Goal: Transaction & Acquisition: Purchase product/service

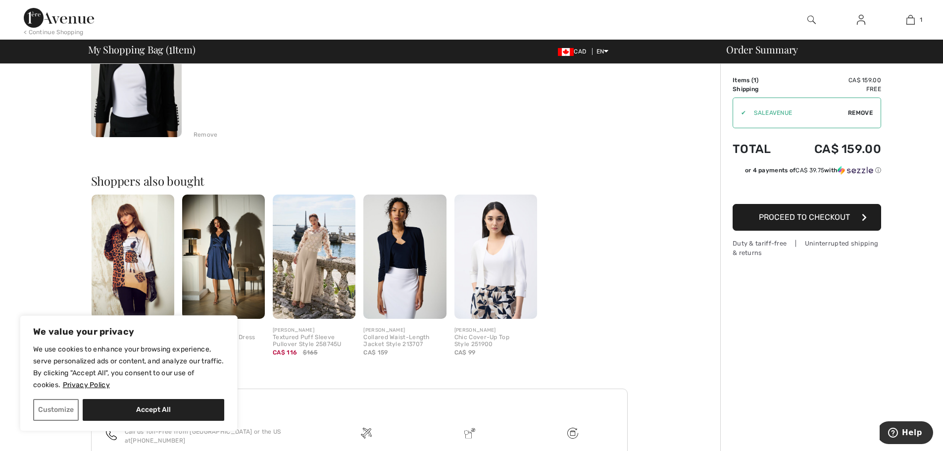
scroll to position [149, 0]
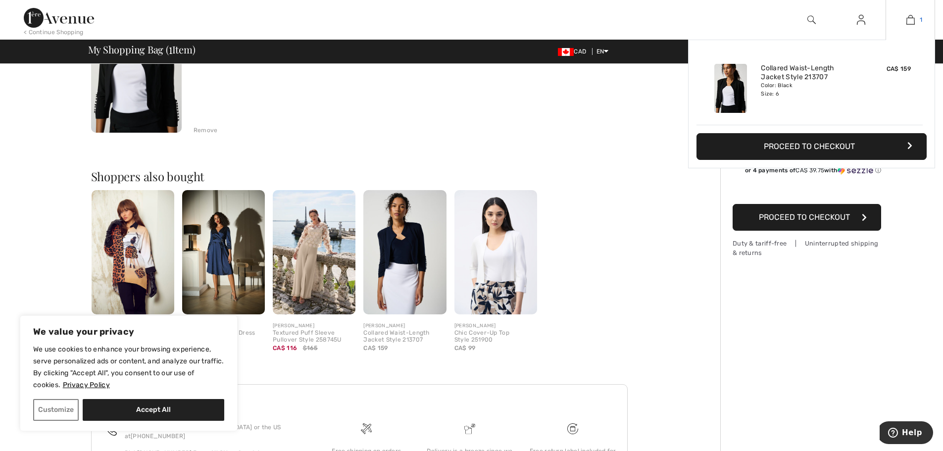
click at [911, 20] on img at bounding box center [911, 20] width 8 height 12
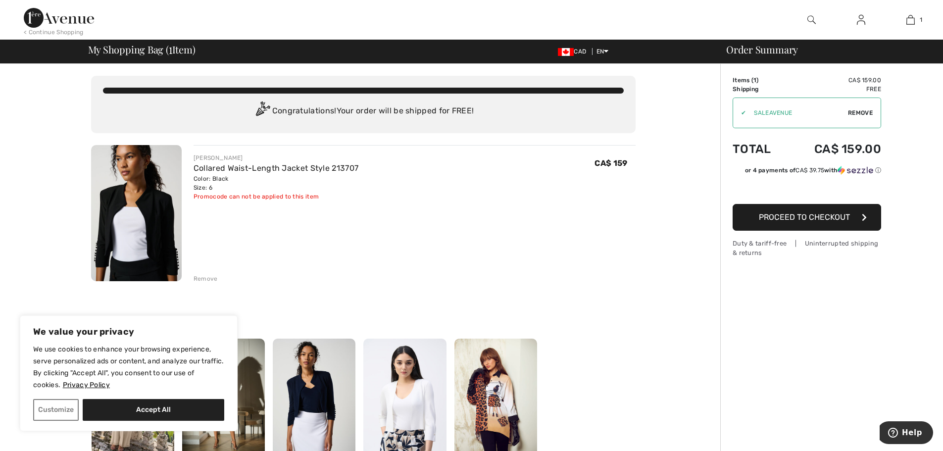
click at [210, 277] on div "Remove" at bounding box center [206, 278] width 24 height 9
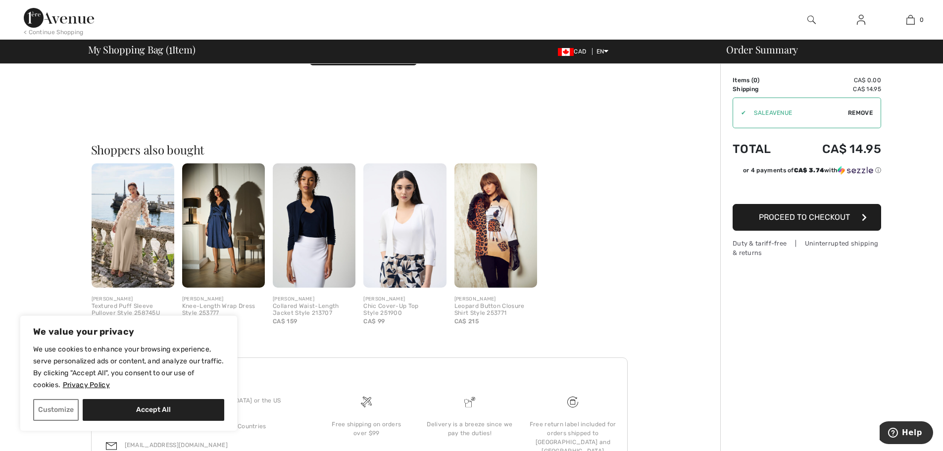
scroll to position [225, 0]
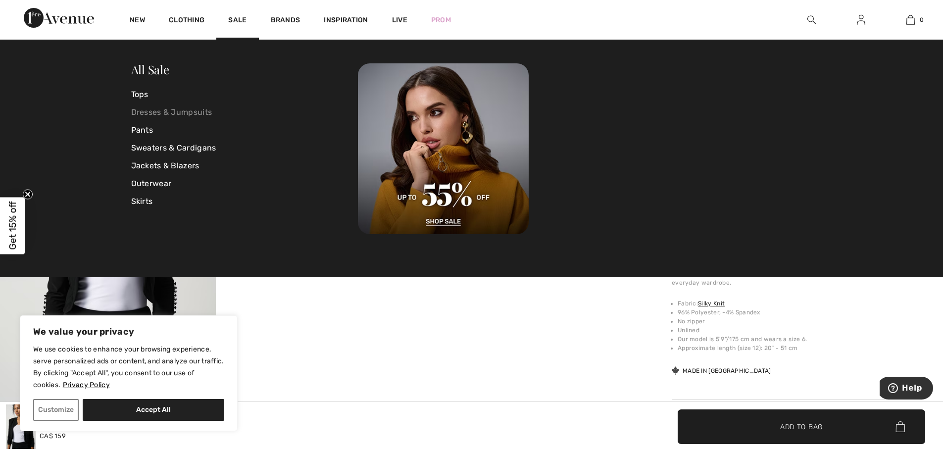
click at [135, 108] on link "Dresses & Jumpsuits" at bounding box center [244, 112] width 227 height 18
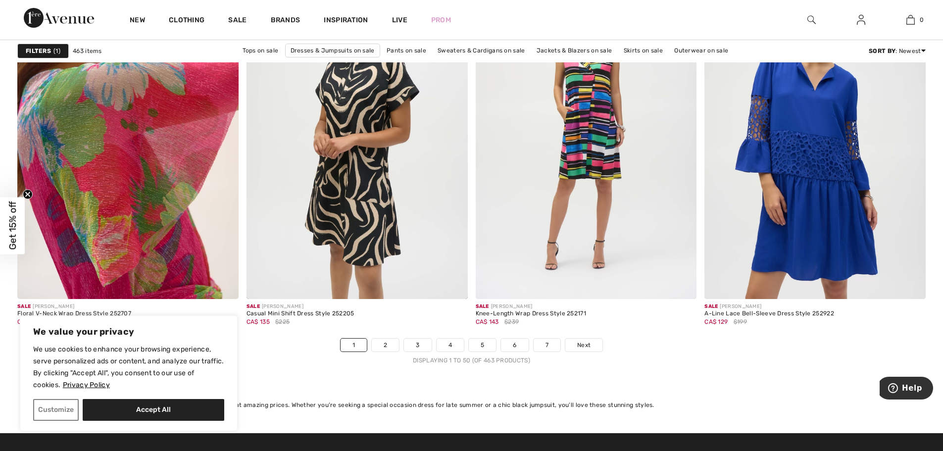
scroll to position [5892, 0]
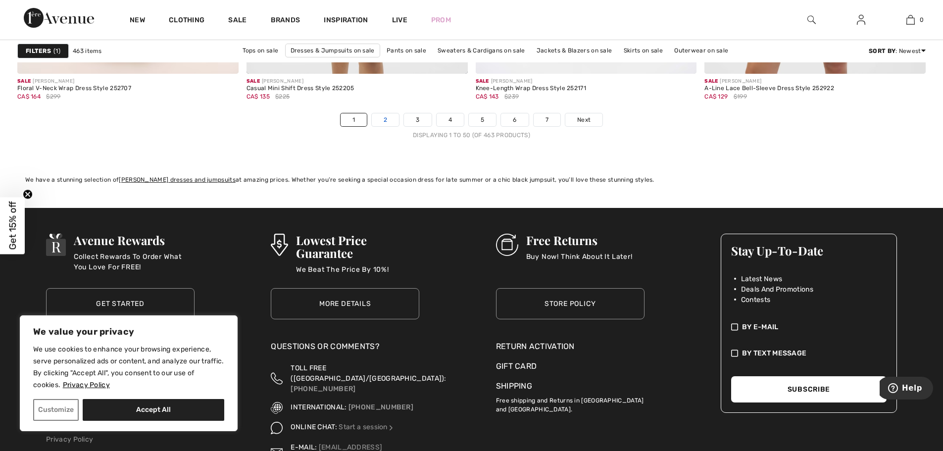
click at [381, 115] on link "2" at bounding box center [385, 119] width 27 height 13
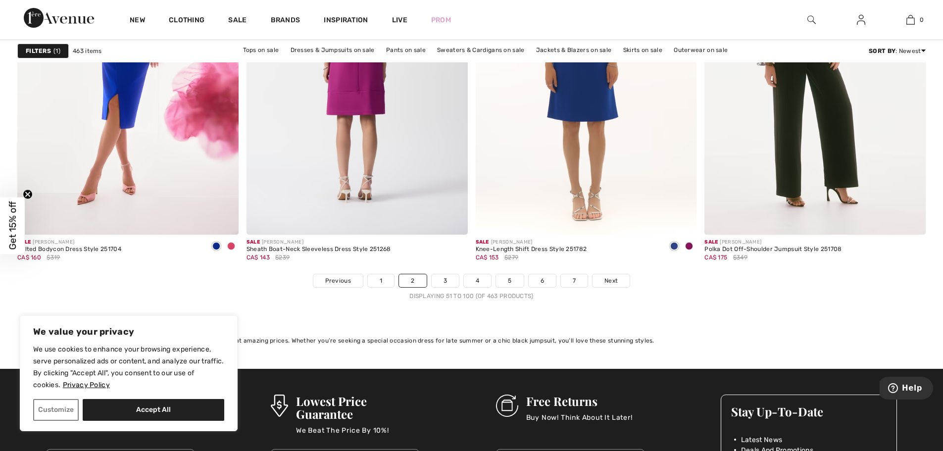
scroll to position [5941, 0]
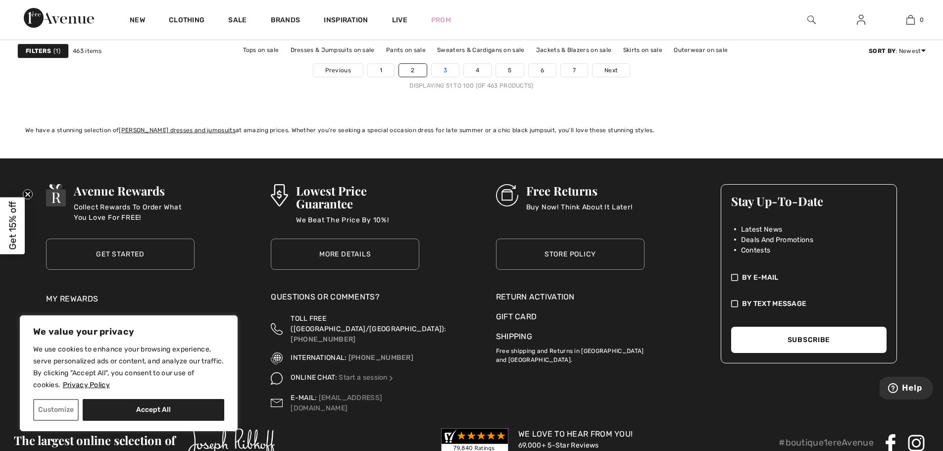
click at [445, 65] on link "3" at bounding box center [445, 70] width 27 height 13
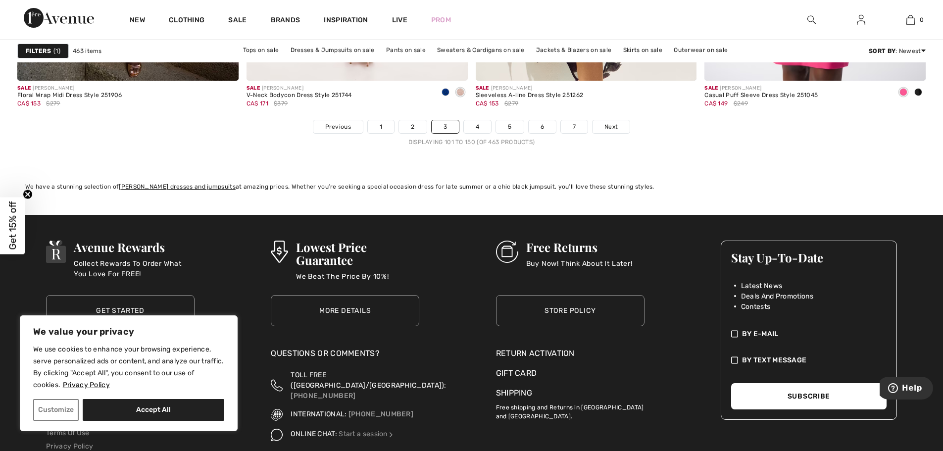
scroll to position [5892, 0]
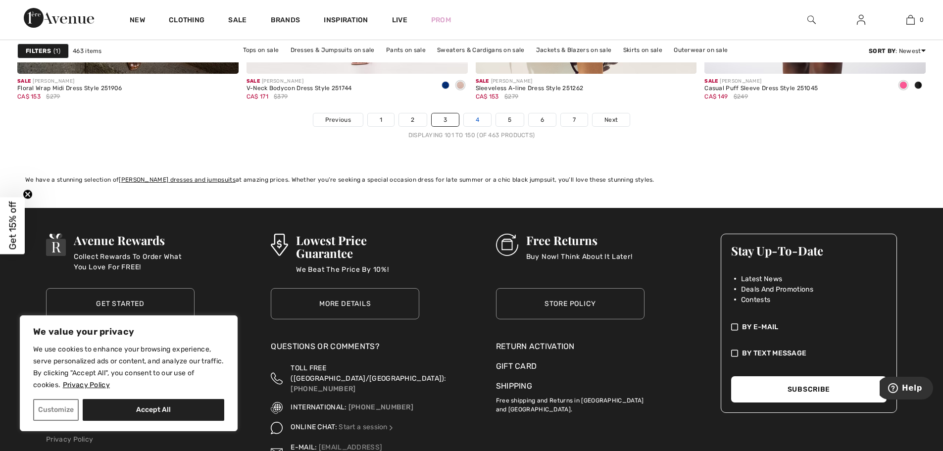
click at [472, 115] on link "4" at bounding box center [477, 119] width 27 height 13
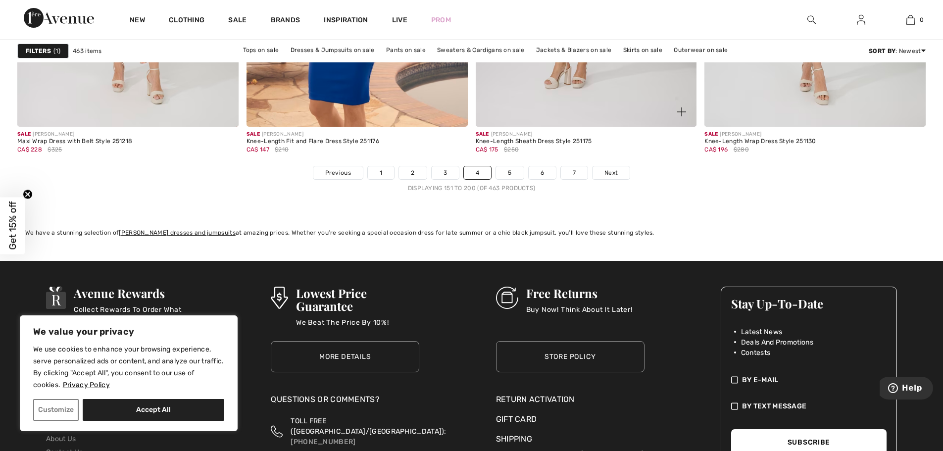
scroll to position [5842, 0]
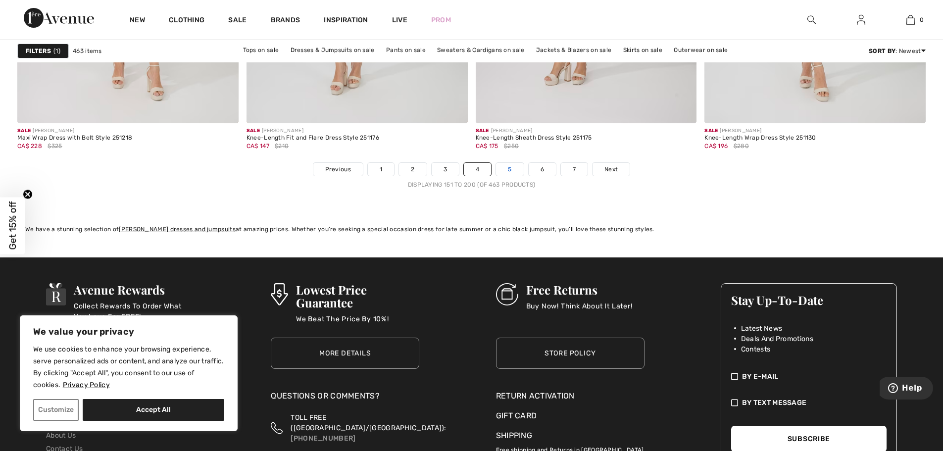
click at [515, 169] on link "5" at bounding box center [509, 169] width 27 height 13
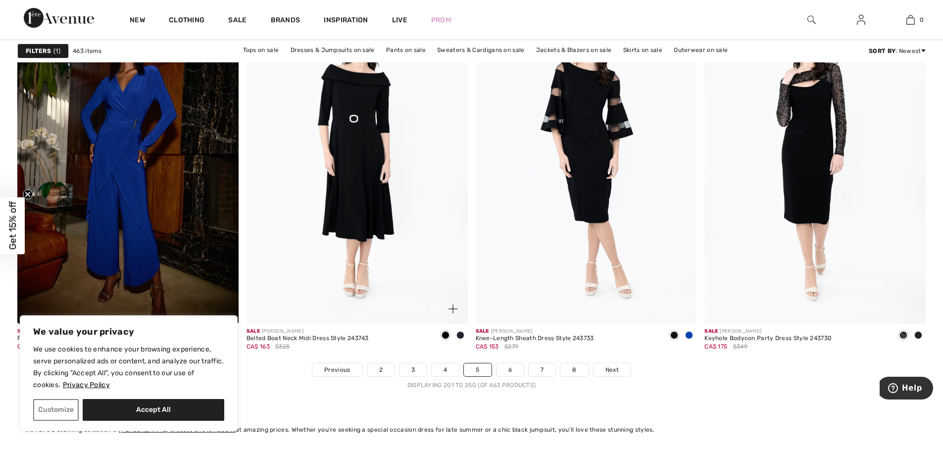
scroll to position [5743, 0]
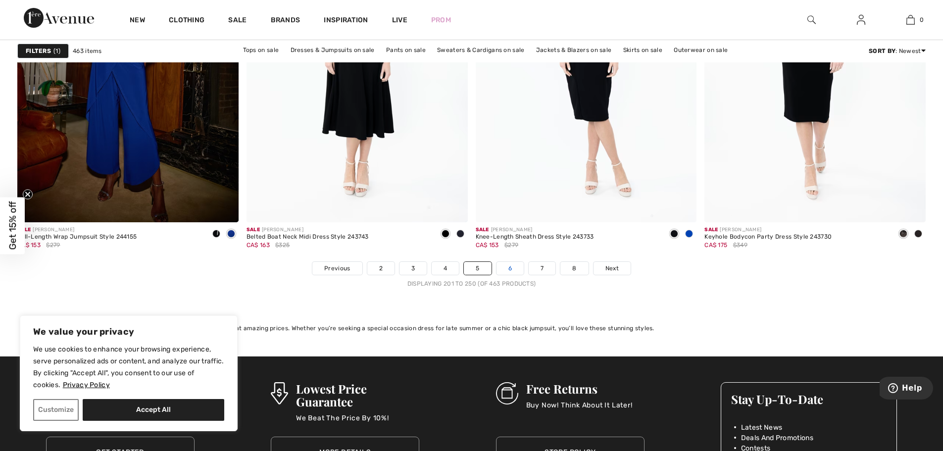
click at [505, 267] on link "6" at bounding box center [510, 268] width 27 height 13
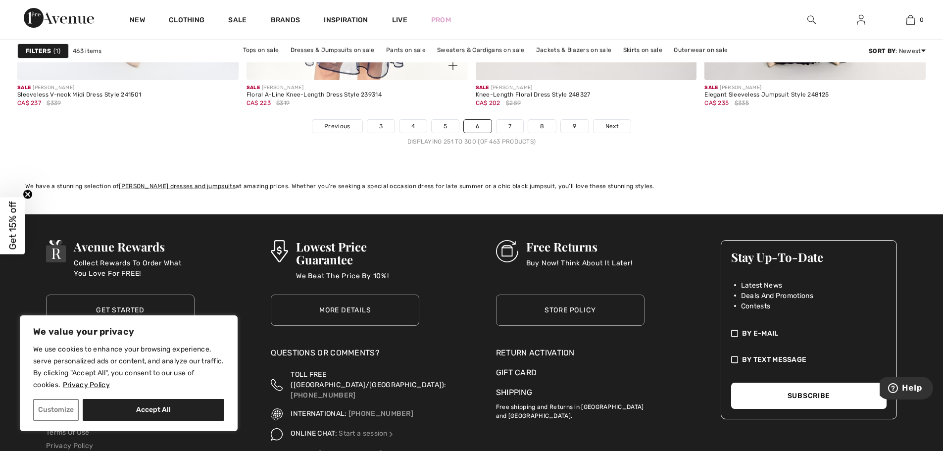
scroll to position [5892, 0]
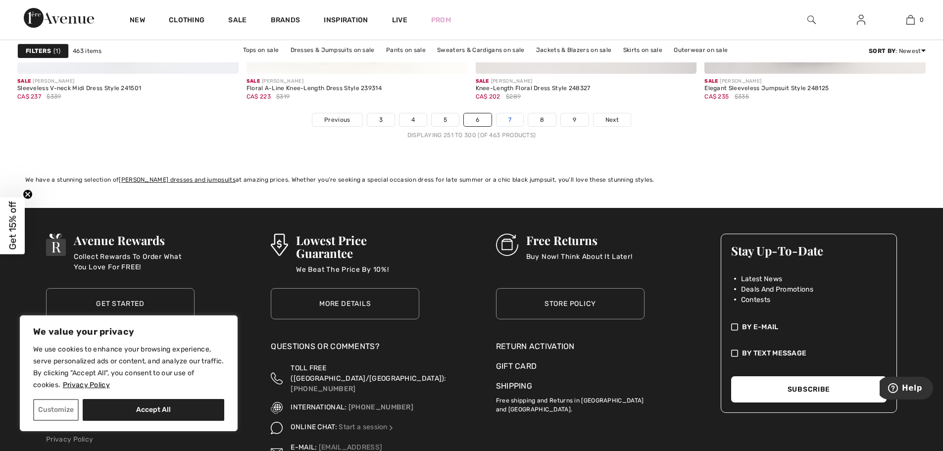
click at [506, 117] on link "7" at bounding box center [510, 119] width 27 height 13
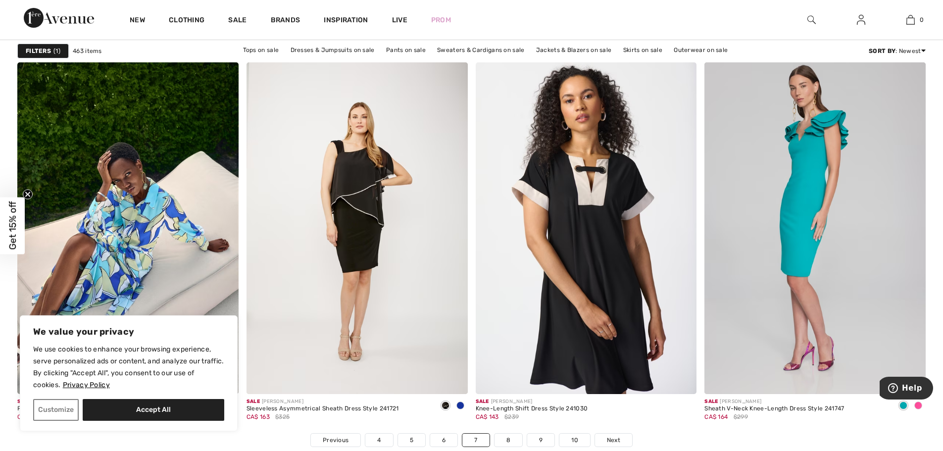
scroll to position [5743, 0]
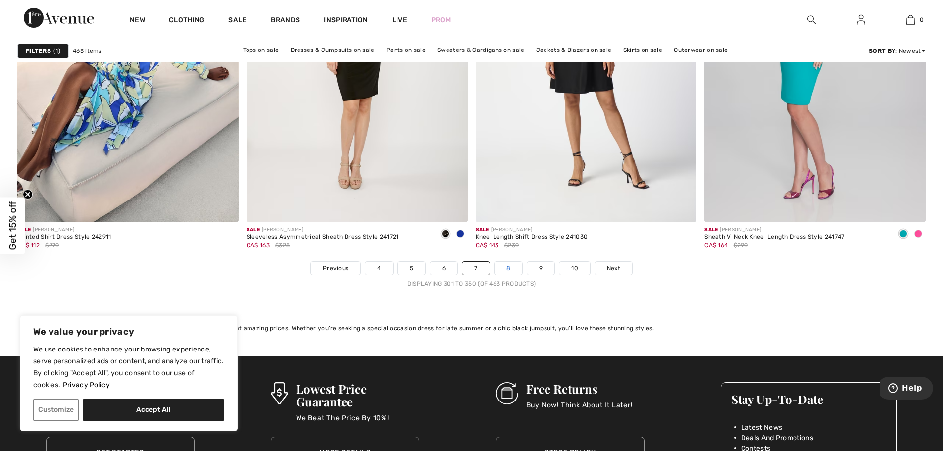
click at [506, 272] on link "8" at bounding box center [509, 268] width 28 height 13
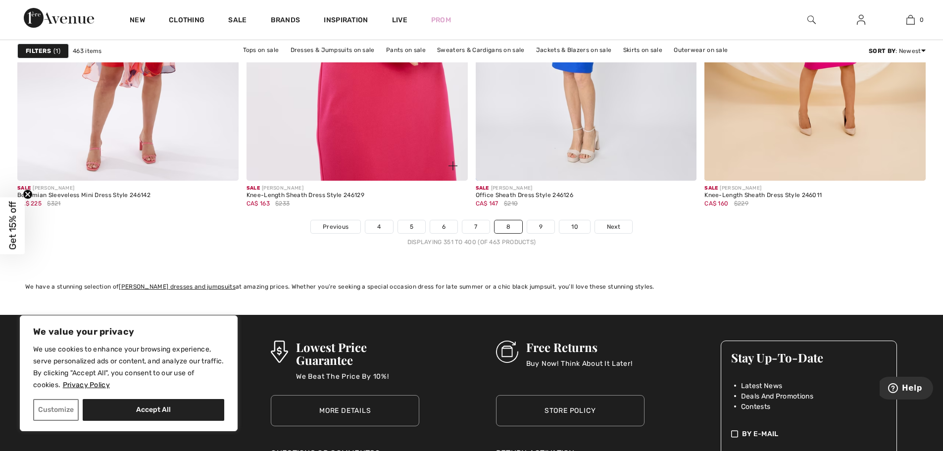
scroll to position [5842, 0]
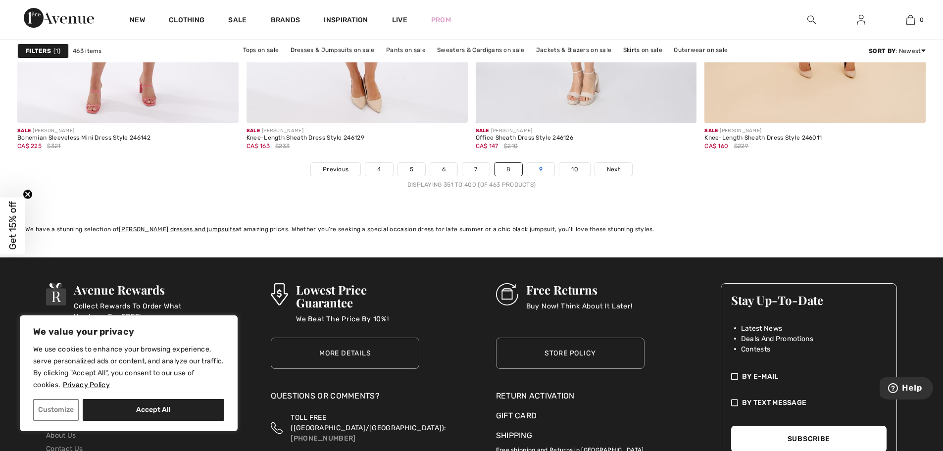
click at [543, 167] on link "9" at bounding box center [540, 169] width 27 height 13
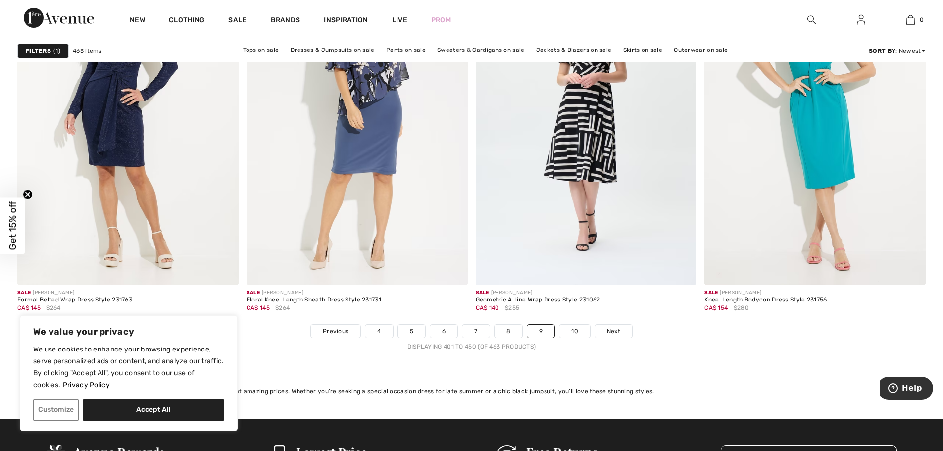
scroll to position [5793, 0]
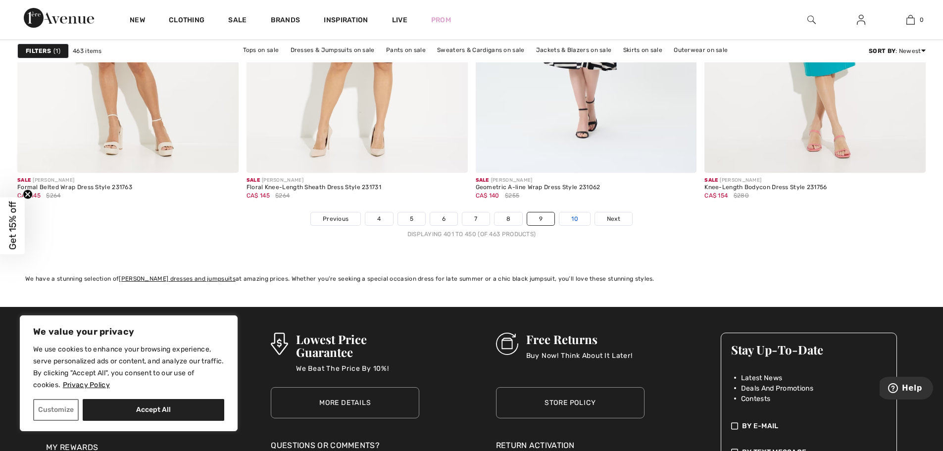
click at [572, 215] on link "10" at bounding box center [574, 218] width 31 height 13
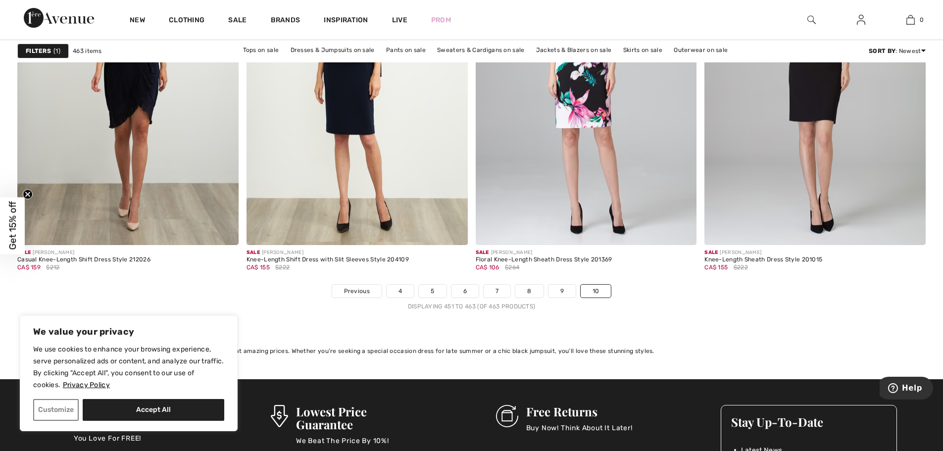
scroll to position [1485, 0]
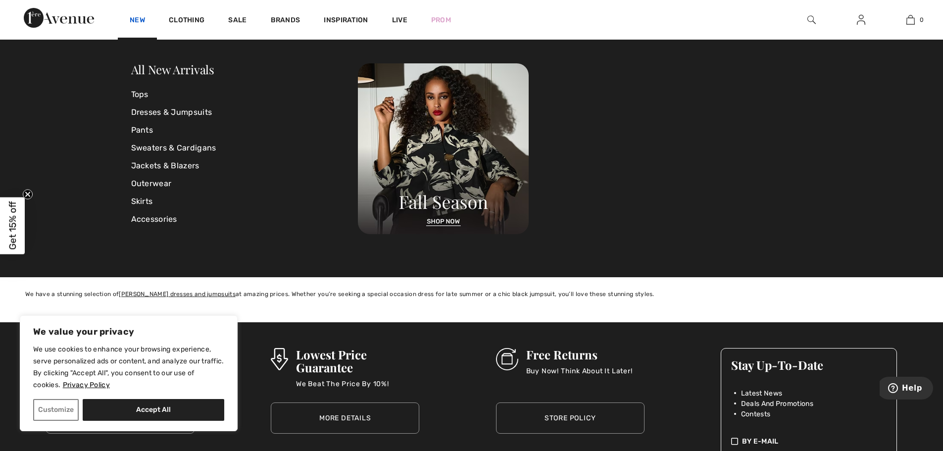
click at [138, 17] on link "New" at bounding box center [137, 21] width 15 height 10
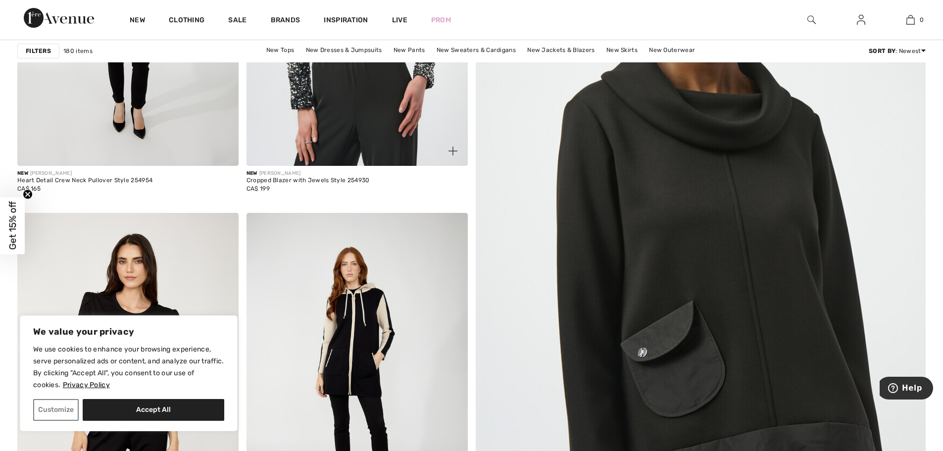
scroll to position [248, 0]
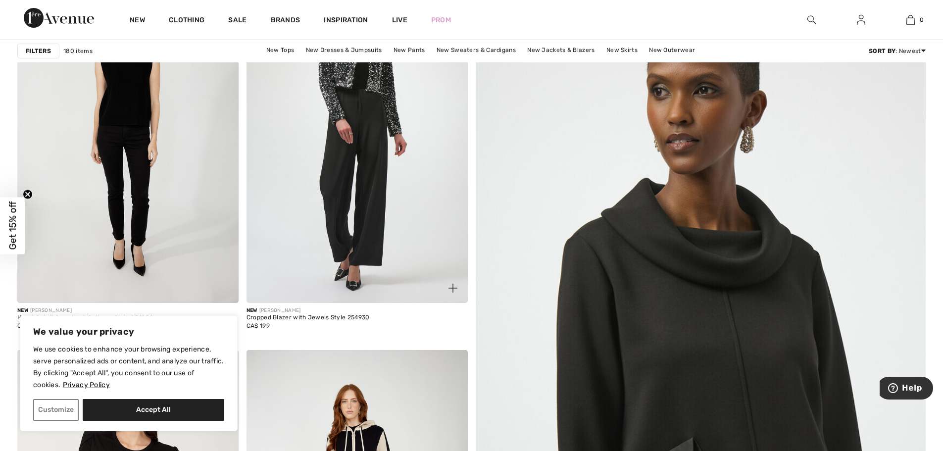
click at [368, 170] on img at bounding box center [357, 137] width 221 height 332
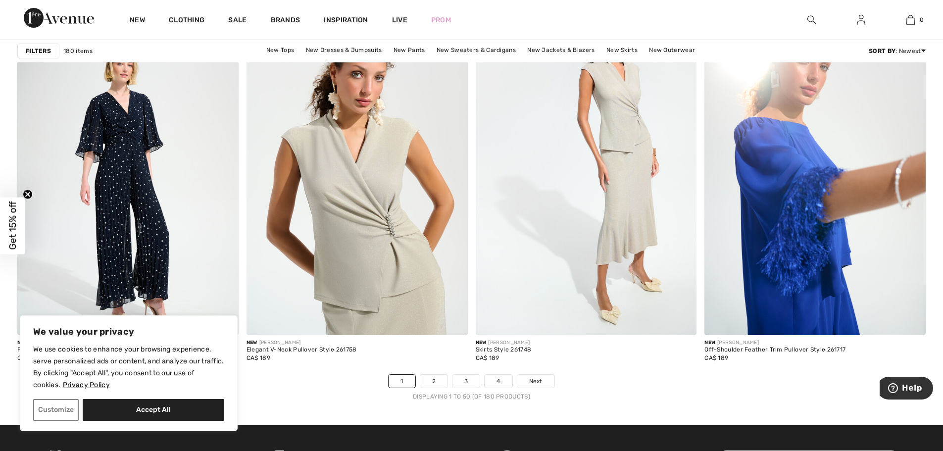
scroll to position [5892, 0]
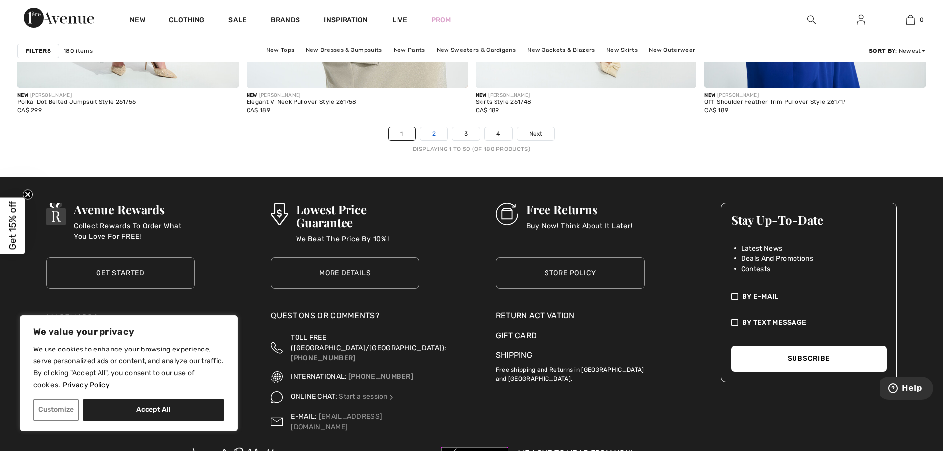
click at [438, 128] on link "2" at bounding box center [433, 133] width 27 height 13
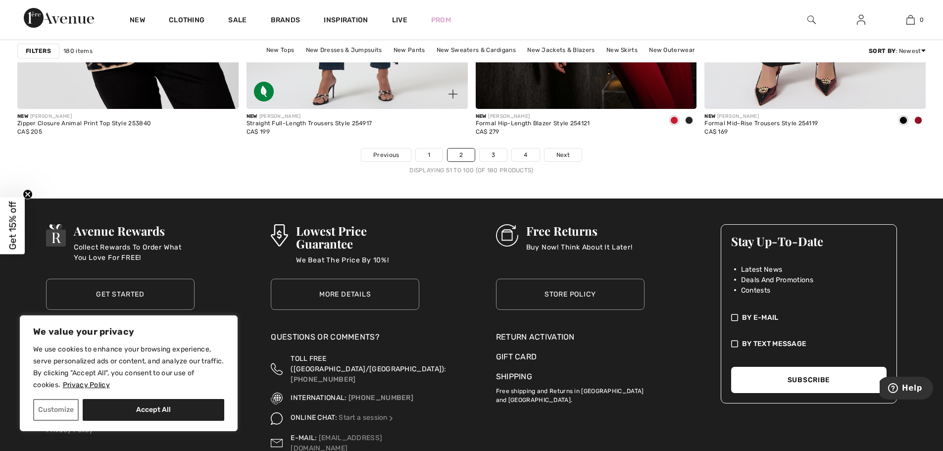
scroll to position [5870, 0]
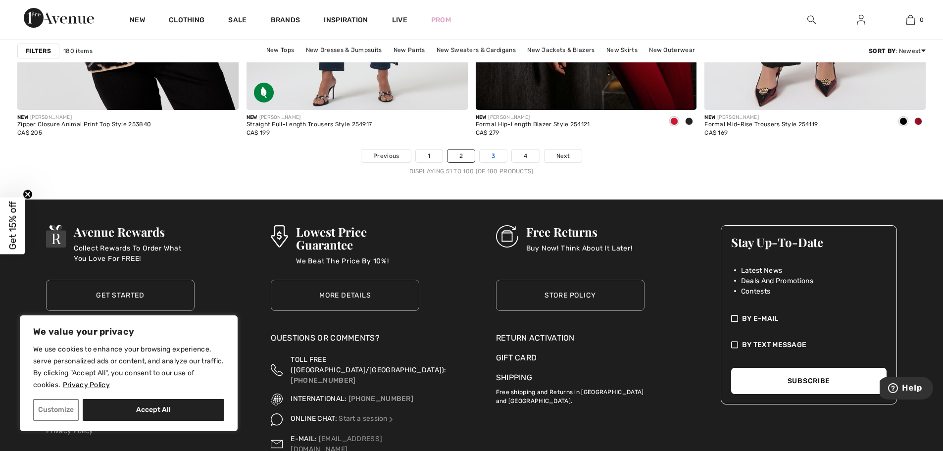
click at [487, 155] on link "3" at bounding box center [493, 156] width 27 height 13
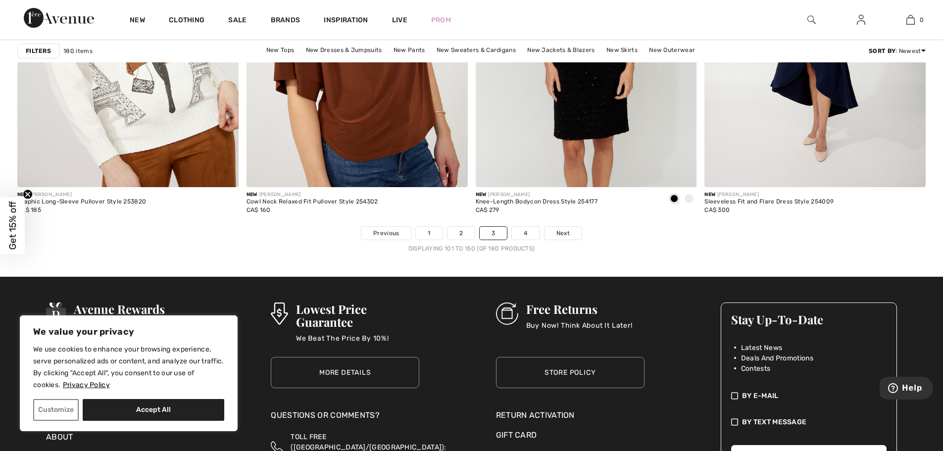
scroll to position [5793, 0]
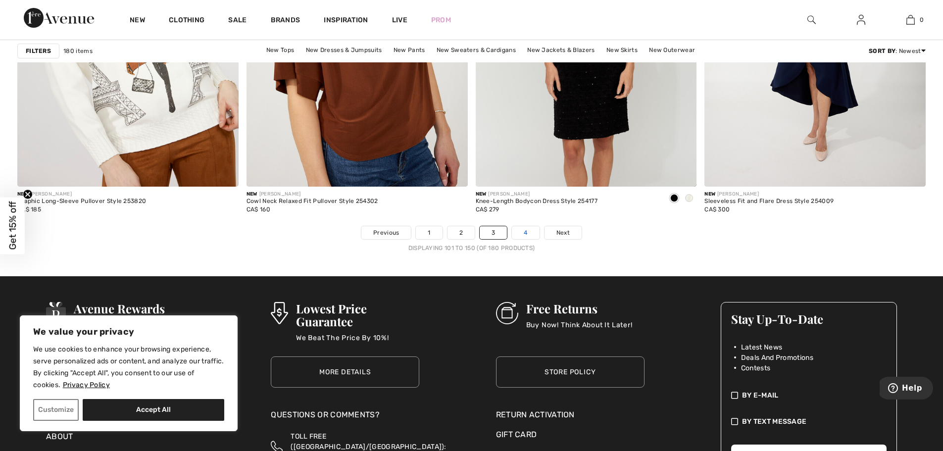
click at [529, 229] on link "4" at bounding box center [525, 232] width 27 height 13
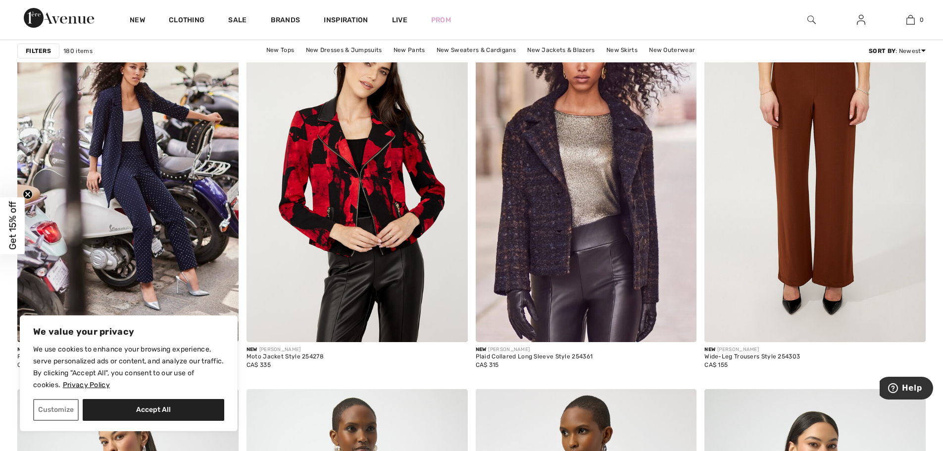
scroll to position [990, 0]
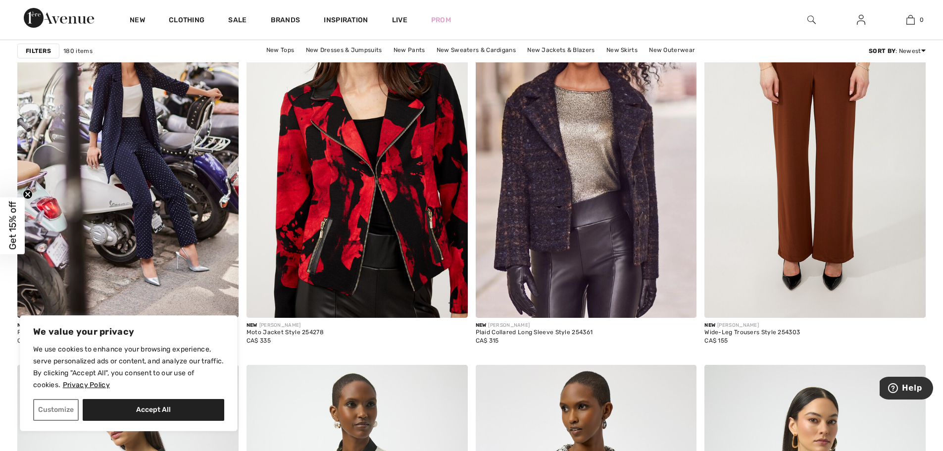
click at [386, 213] on img at bounding box center [357, 152] width 221 height 332
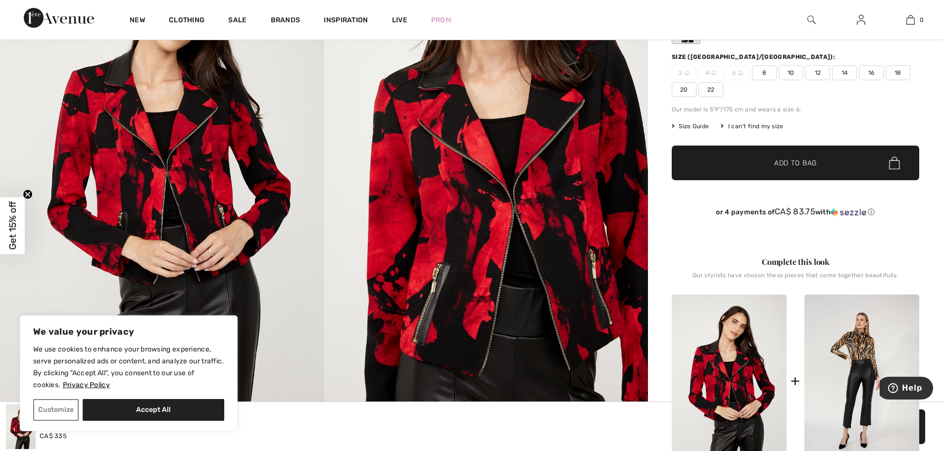
scroll to position [198, 0]
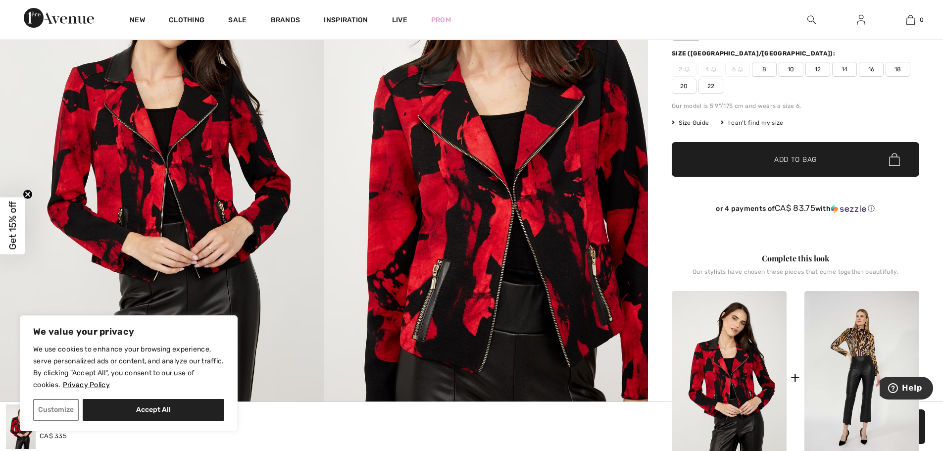
click at [543, 261] on img at bounding box center [486, 163] width 324 height 486
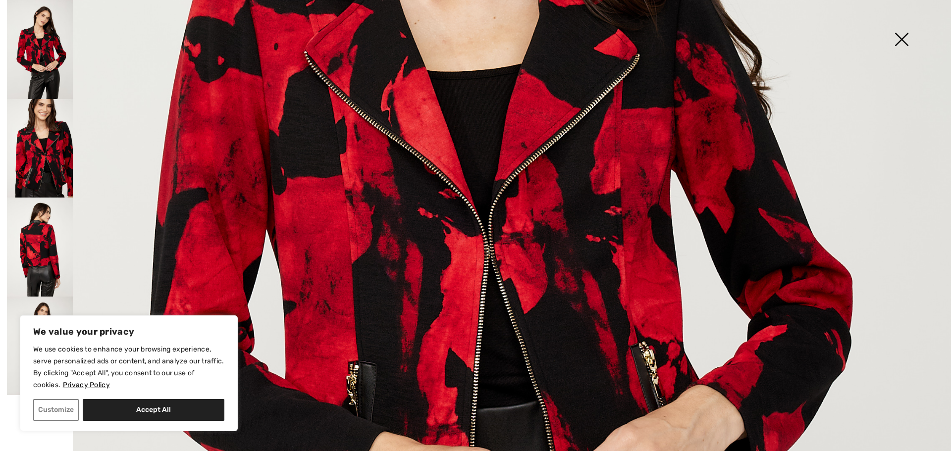
scroll to position [594, 0]
